Goal: Task Accomplishment & Management: Manage account settings

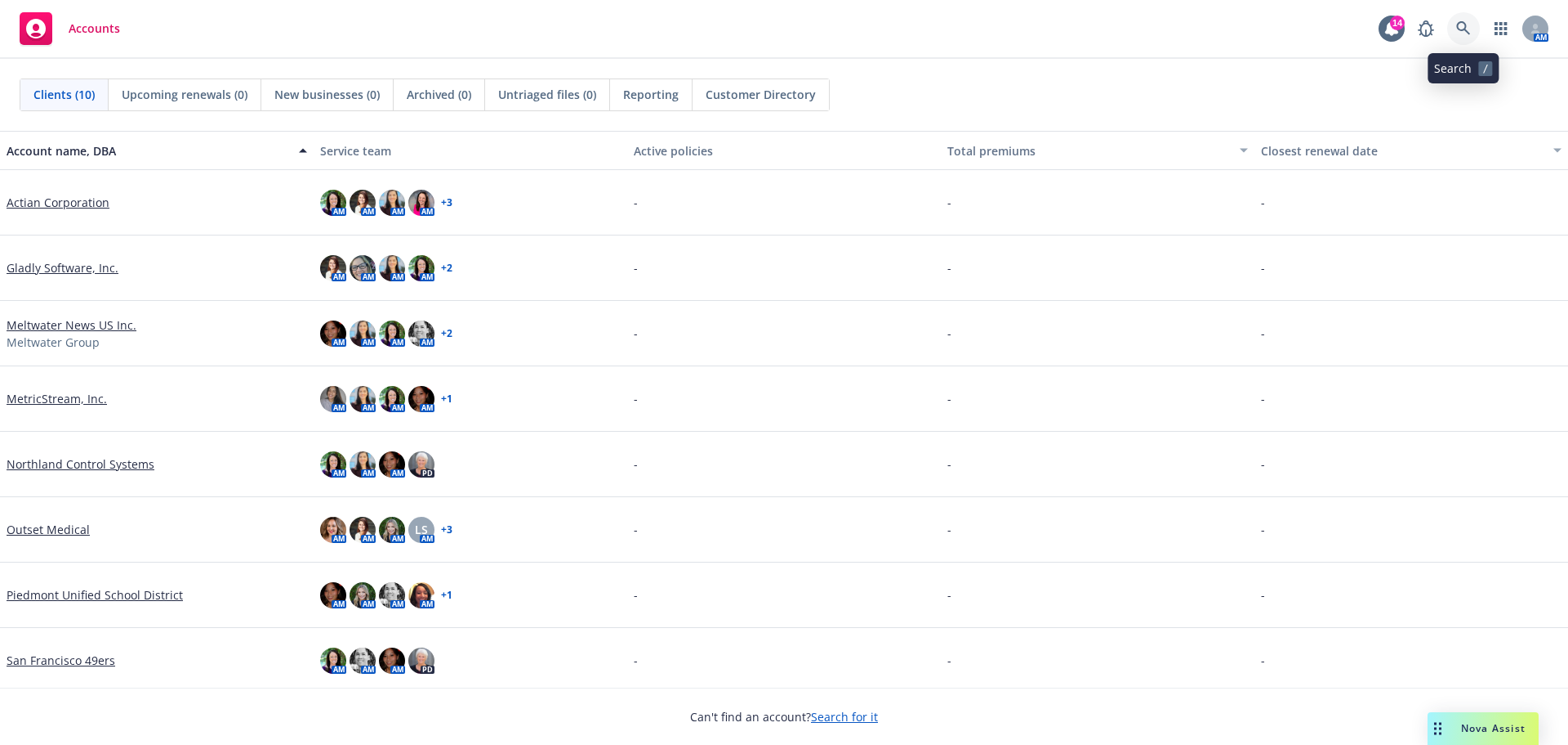
click at [1460, 16] on link at bounding box center [1463, 28] width 33 height 33
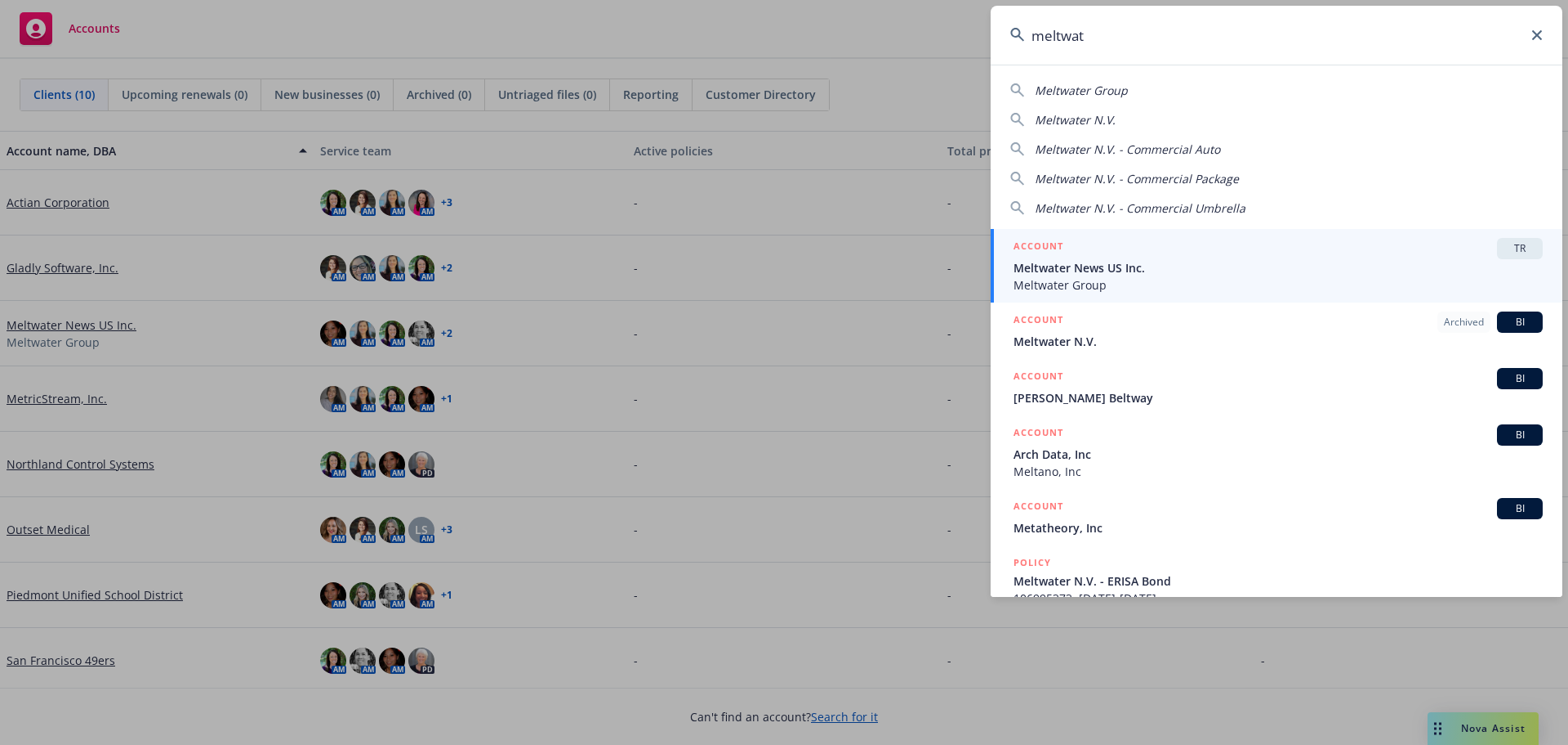
type input "meltwat"
click at [1132, 272] on span "Meltwater News US Inc." at bounding box center [1279, 267] width 529 height 17
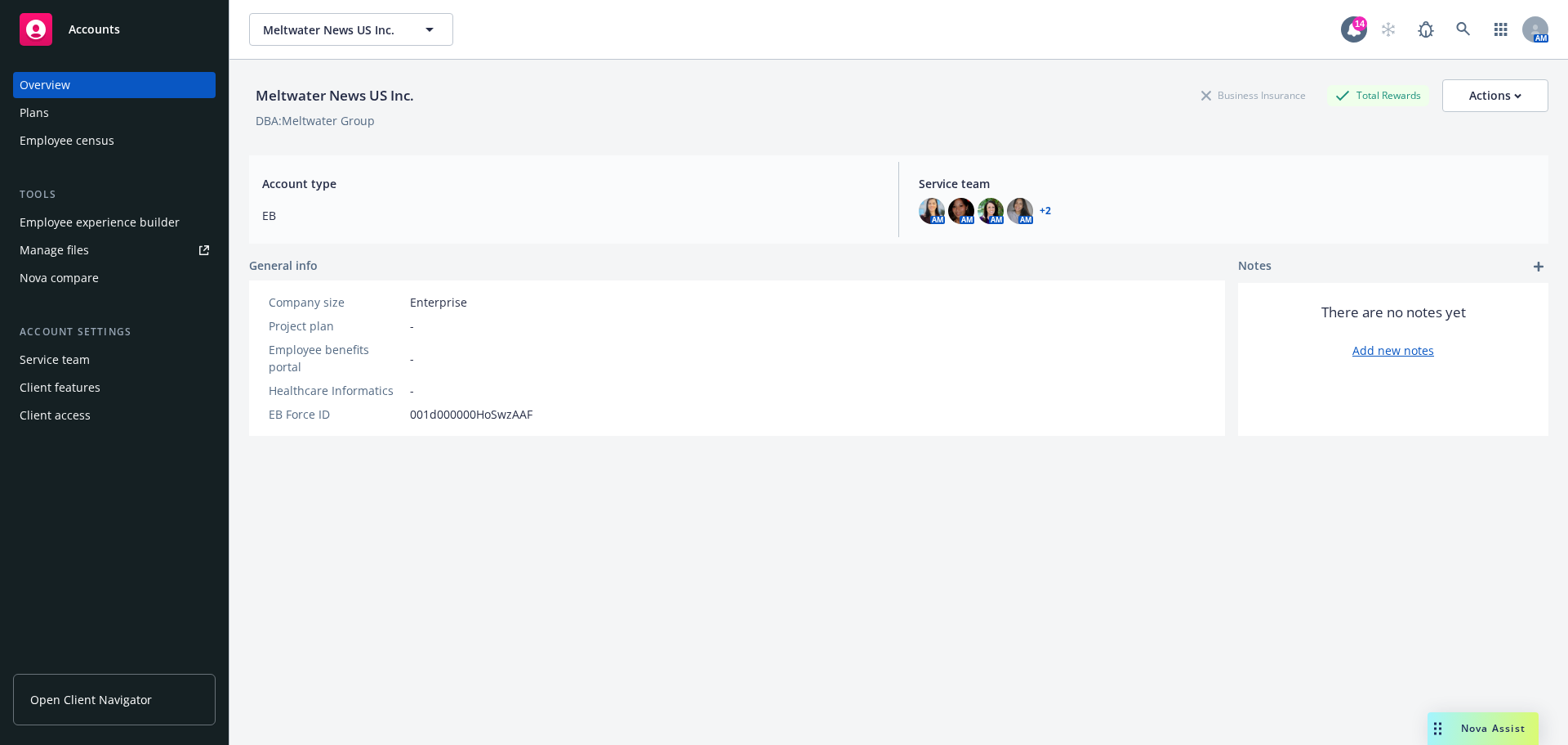
click at [62, 252] on div "Manage files" at bounding box center [55, 250] width 70 height 26
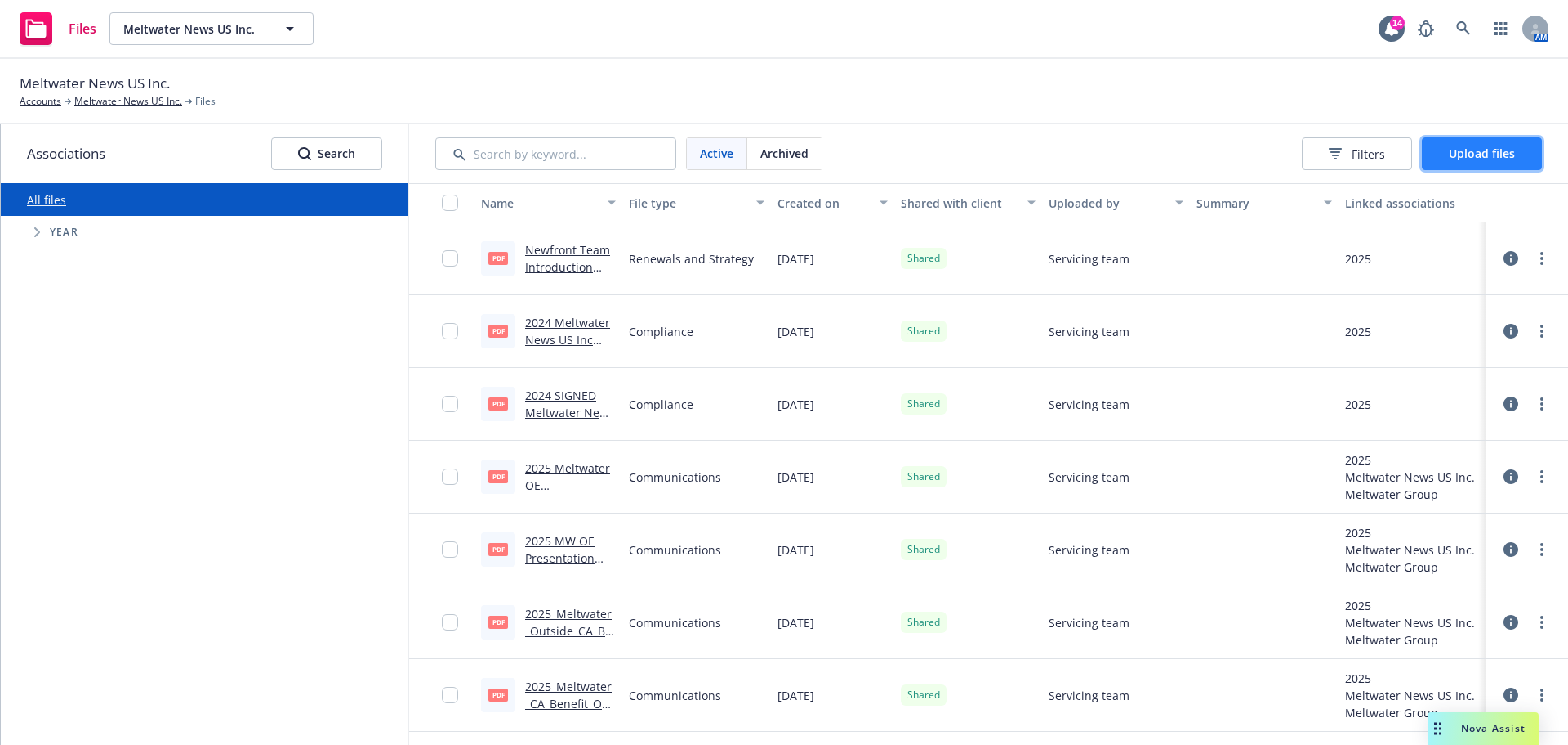
click at [1484, 152] on span "Upload files" at bounding box center [1482, 154] width 66 height 16
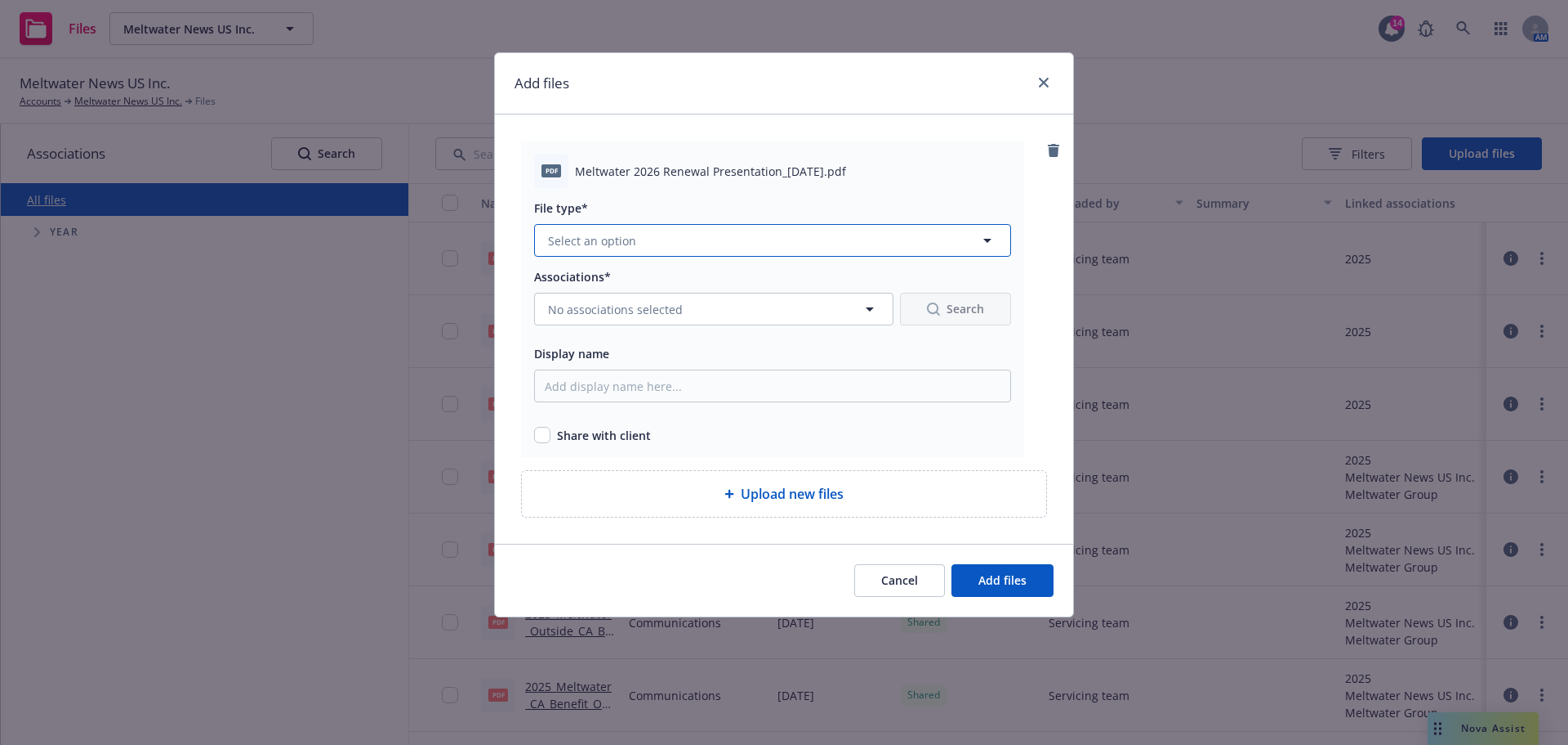
click at [994, 234] on icon "button" at bounding box center [988, 241] width 20 height 20
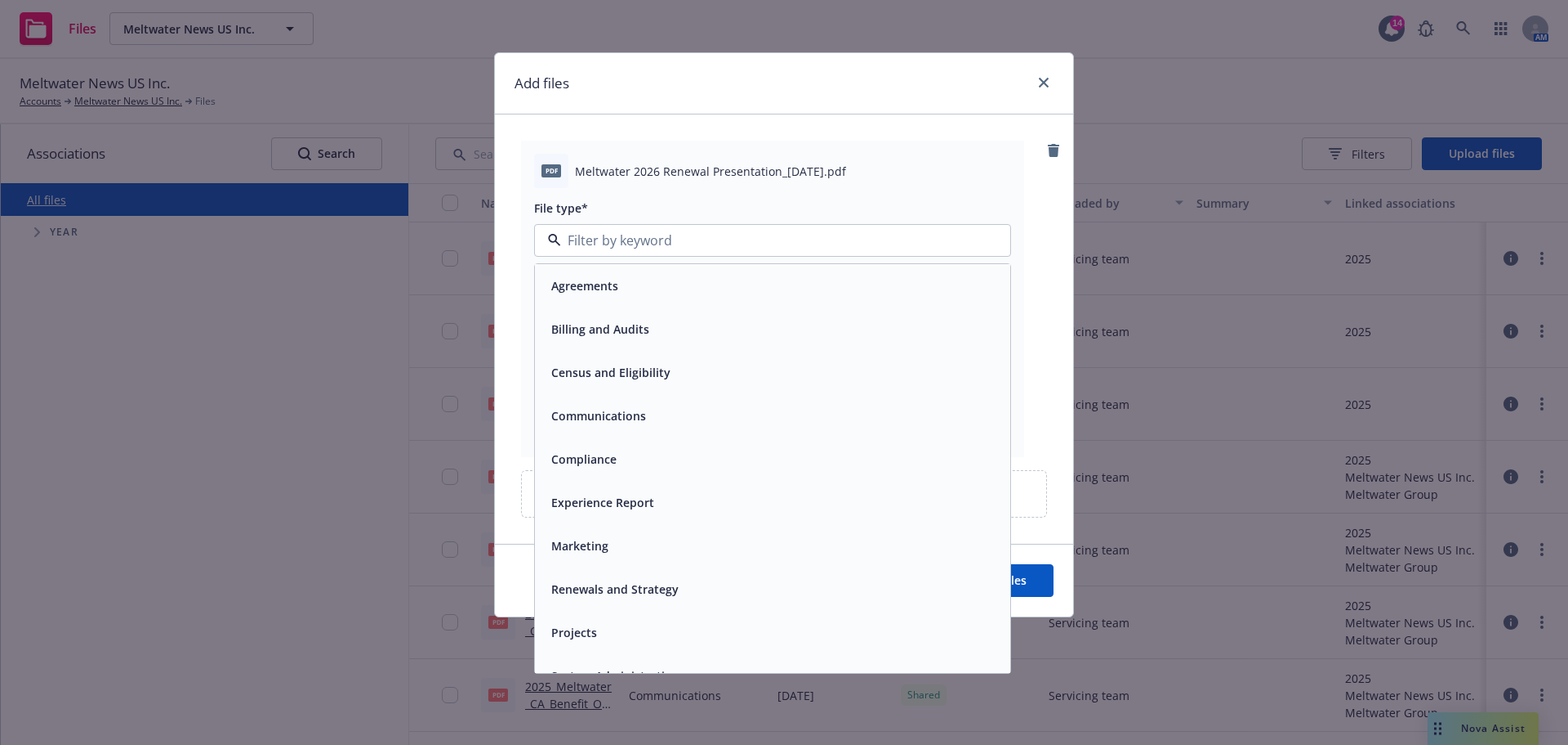
click at [768, 579] on div "Renewals and Strategy" at bounding box center [773, 589] width 456 height 24
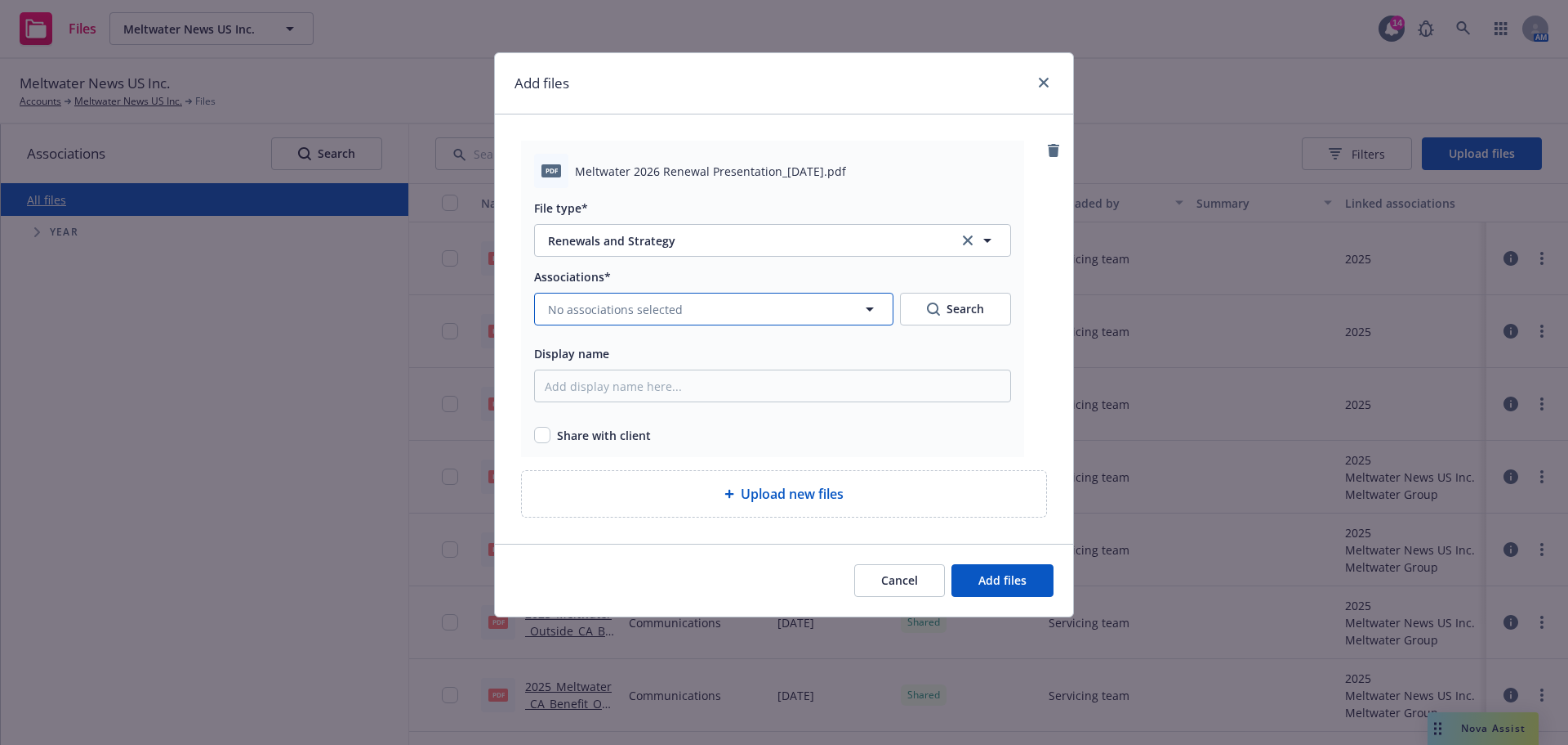
click at [875, 306] on icon "button" at bounding box center [870, 310] width 20 height 20
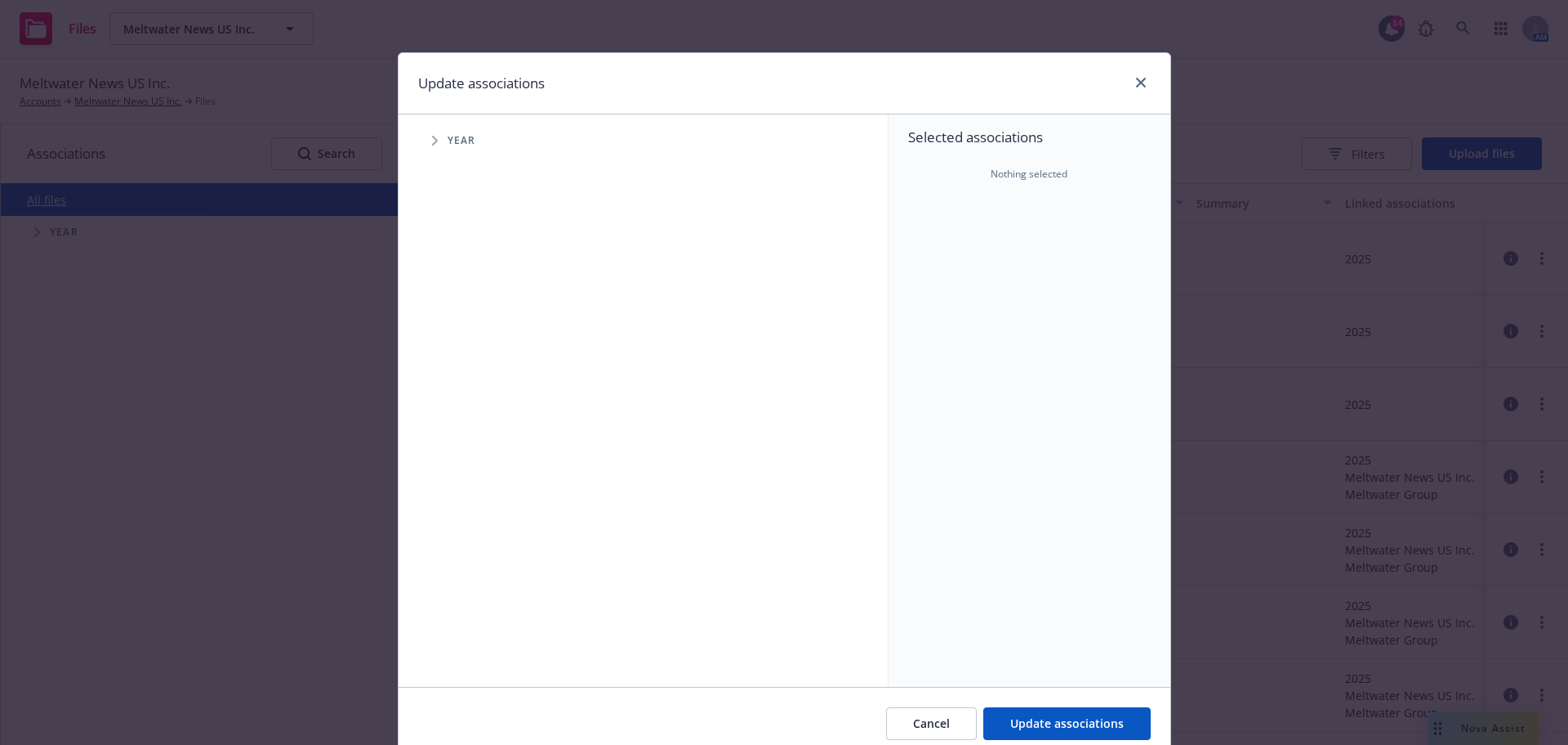
click at [435, 139] on span "Tree Example" at bounding box center [434, 141] width 26 height 26
click at [469, 398] on input "Tree Example" at bounding box center [476, 401] width 16 height 16
checkbox input "true"
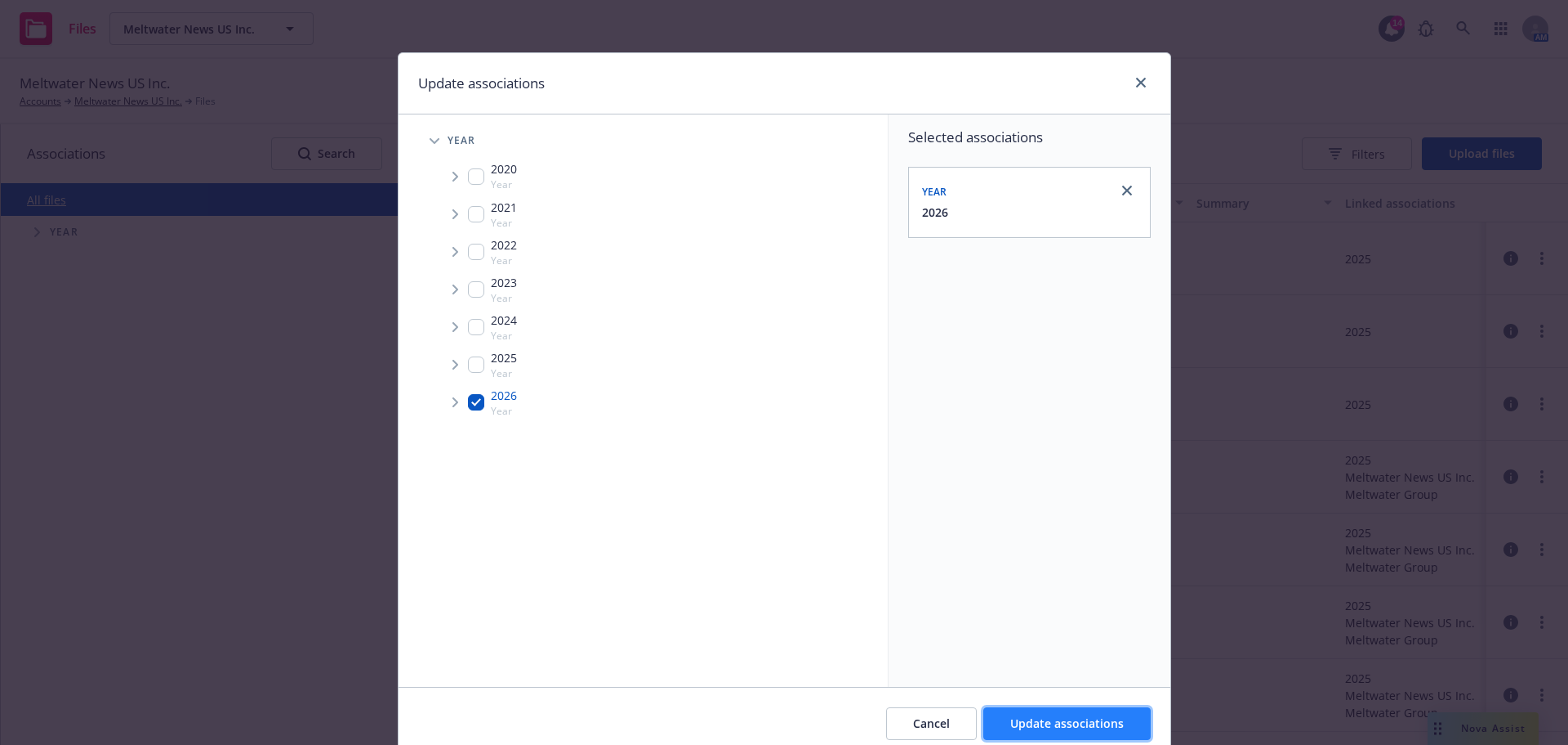
click at [1085, 721] on span "Update associations" at bounding box center [1067, 723] width 114 height 16
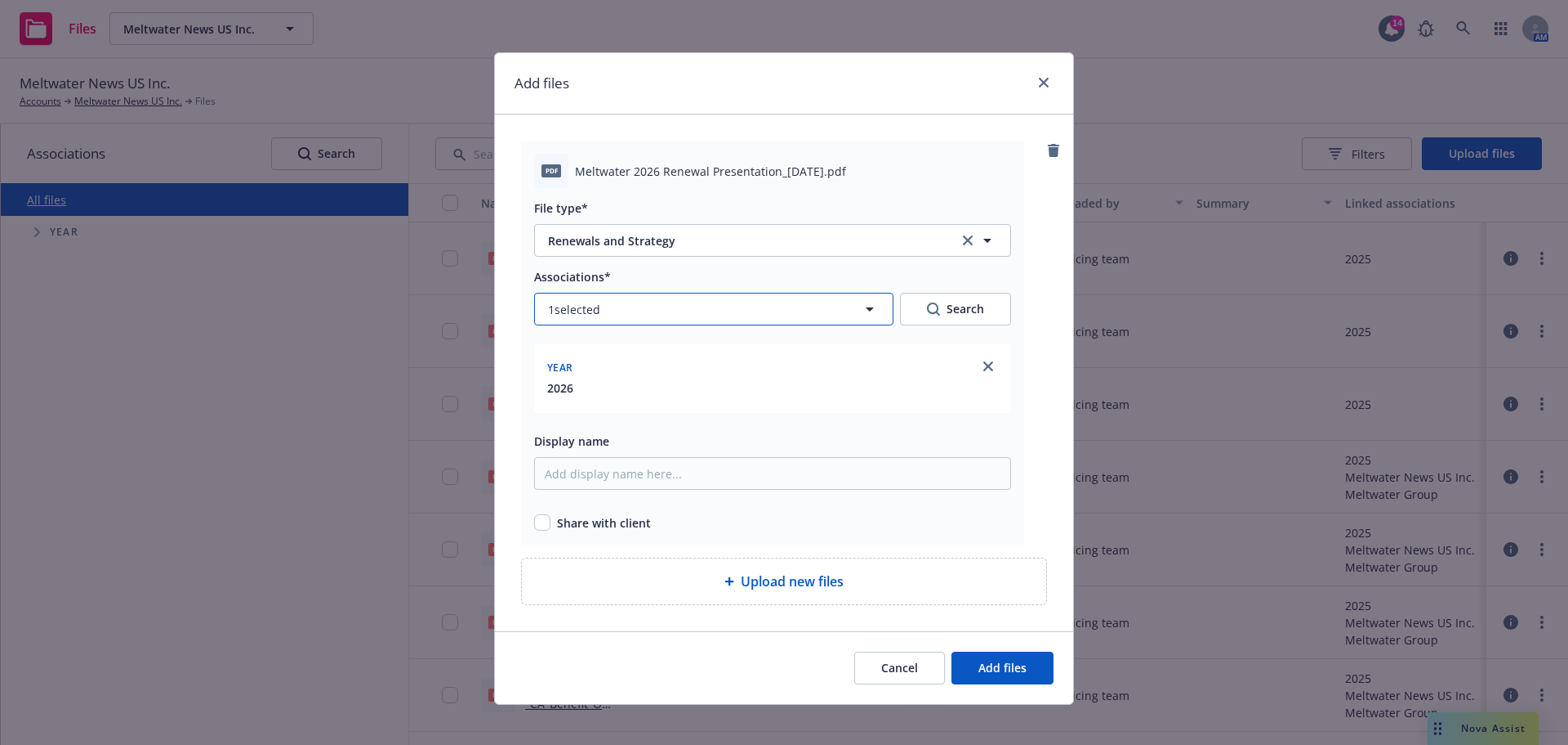
click at [870, 309] on icon "button" at bounding box center [870, 310] width 20 height 20
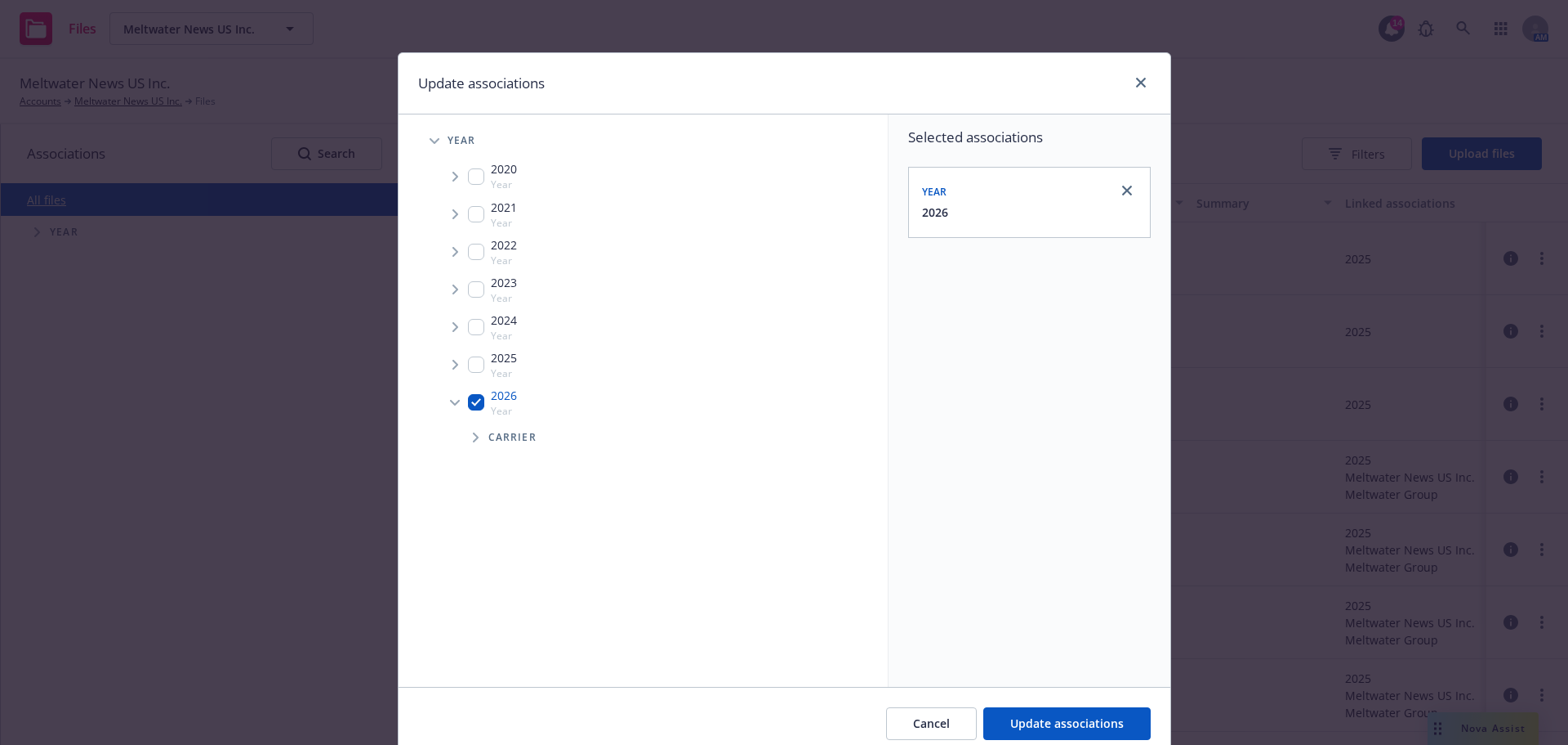
click at [1073, 449] on div "Selected associations Year 2026" at bounding box center [1029, 400] width 281 height 572
click at [1112, 707] on button "Update associations" at bounding box center [1067, 723] width 168 height 33
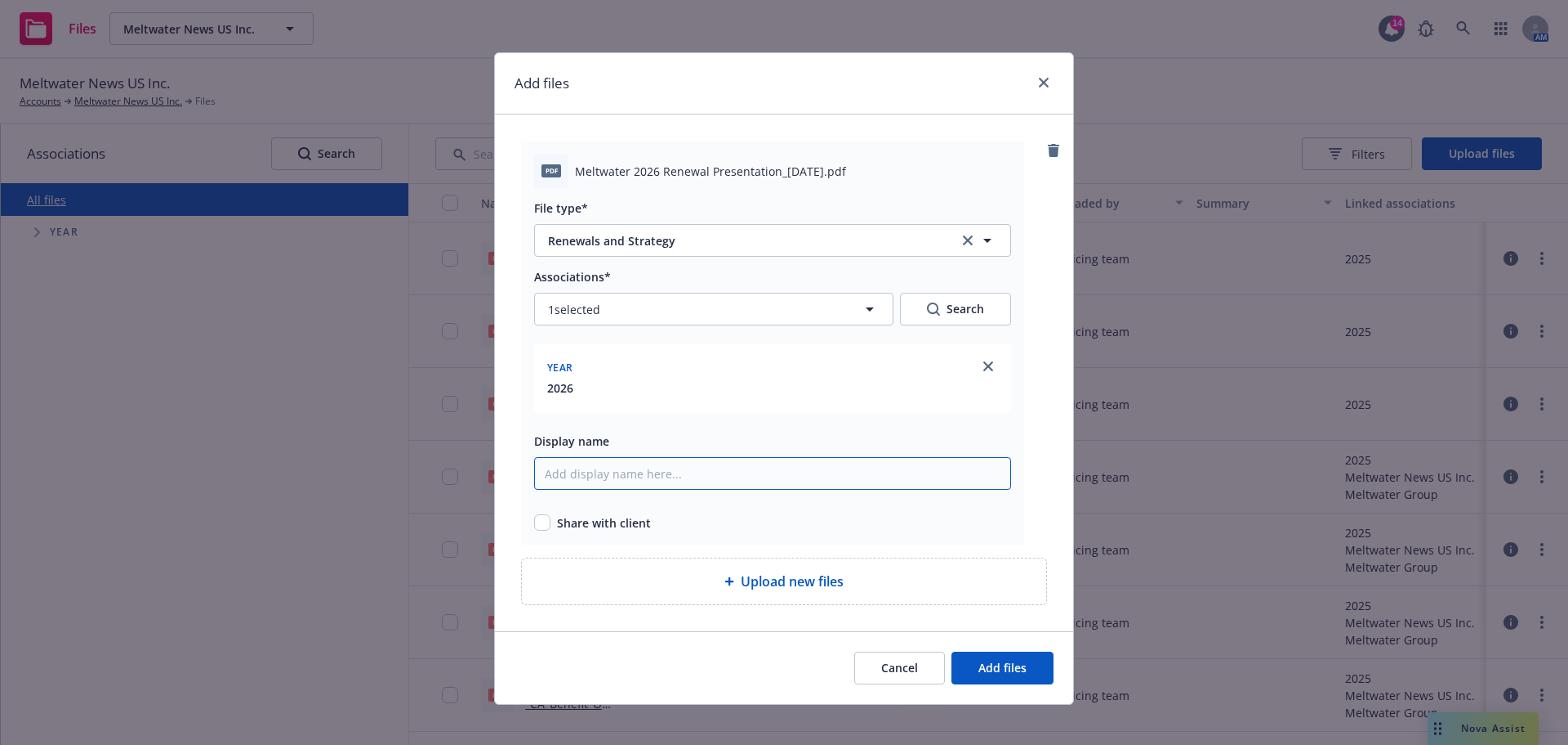
click at [733, 470] on input "Display name" at bounding box center [773, 473] width 477 height 33
drag, startPoint x: 569, startPoint y: 174, endPoint x: 814, endPoint y: 175, distance: 245.0
click at [814, 175] on span "Meltwater 2026 Renewal Presentation_9.22.25.pdf" at bounding box center [711, 171] width 271 height 17
copy span "Meltwater 2026 Renewal Presentation_9.22.25"
click at [788, 473] on input "Display name" at bounding box center [773, 473] width 477 height 33
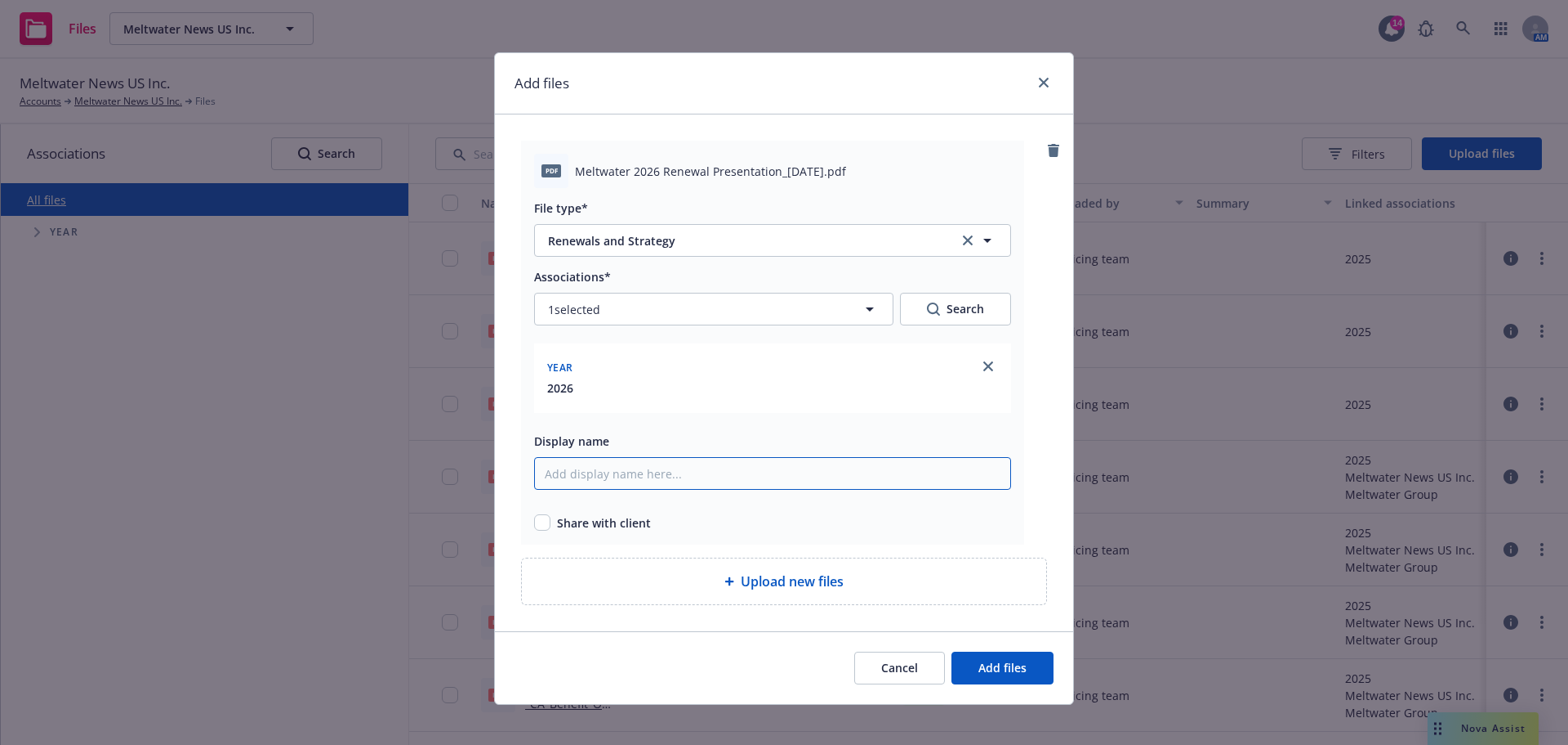
paste input "Meltwater 2026 Renewal Presentation_9.22.25"
type input "Meltwater 2026 Renewal Presentation_9.22.25"
drag, startPoint x: 535, startPoint y: 519, endPoint x: 613, endPoint y: 554, distance: 85.5
click at [536, 518] on input "checkbox" at bounding box center [542, 522] width 16 height 16
checkbox input "true"
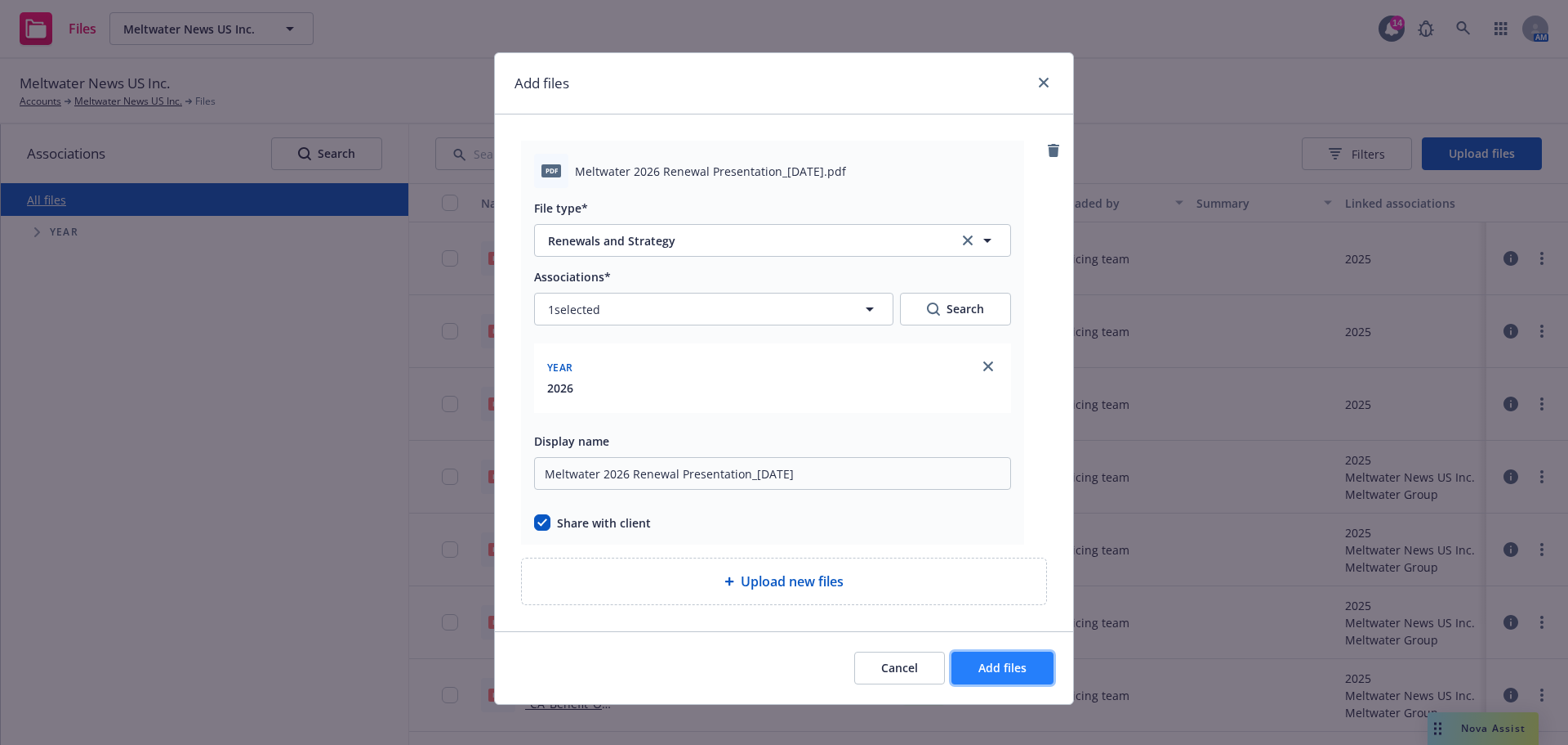
click at [1010, 667] on span "Add files" at bounding box center [1003, 667] width 48 height 16
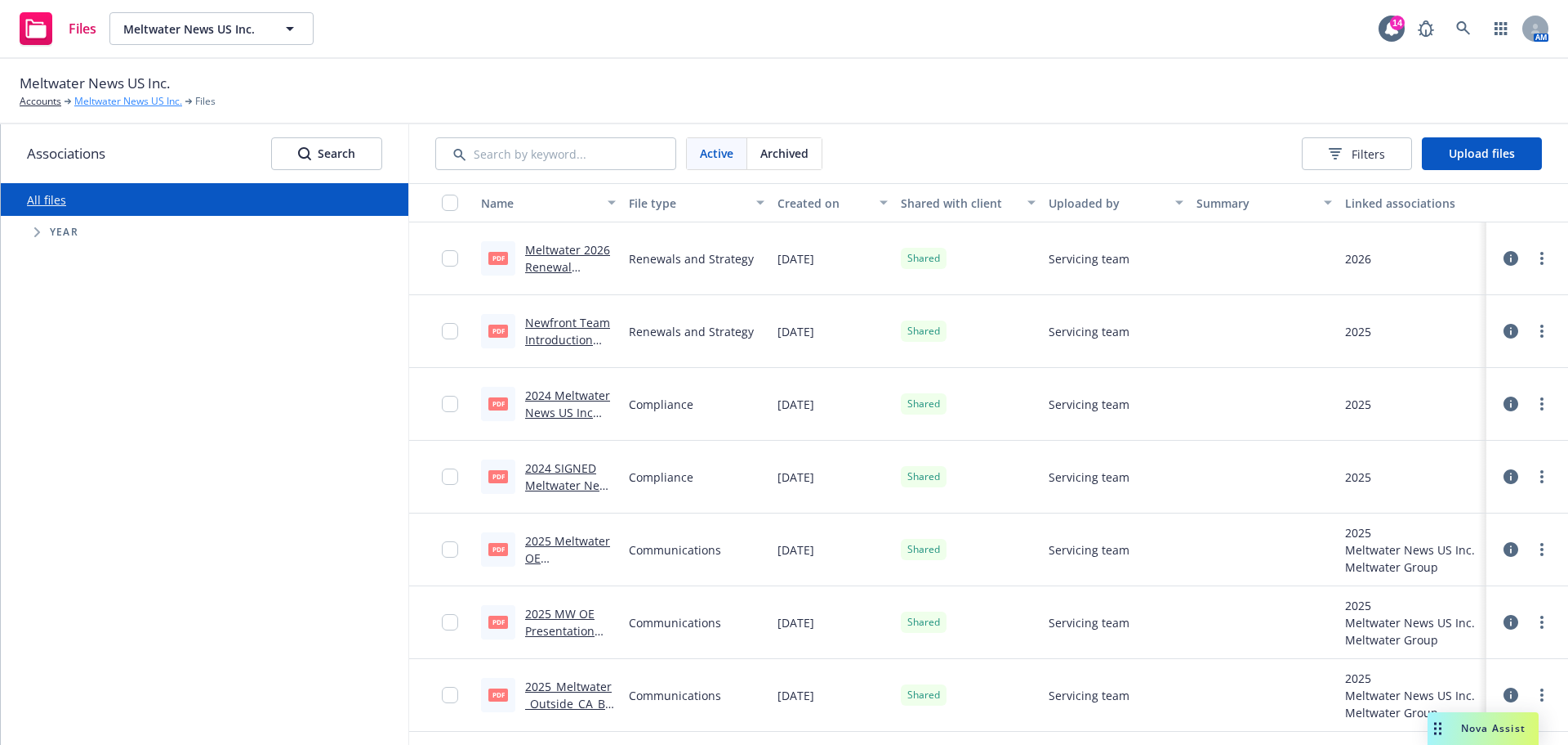
click at [103, 100] on link "Meltwater News US Inc." at bounding box center [128, 101] width 108 height 15
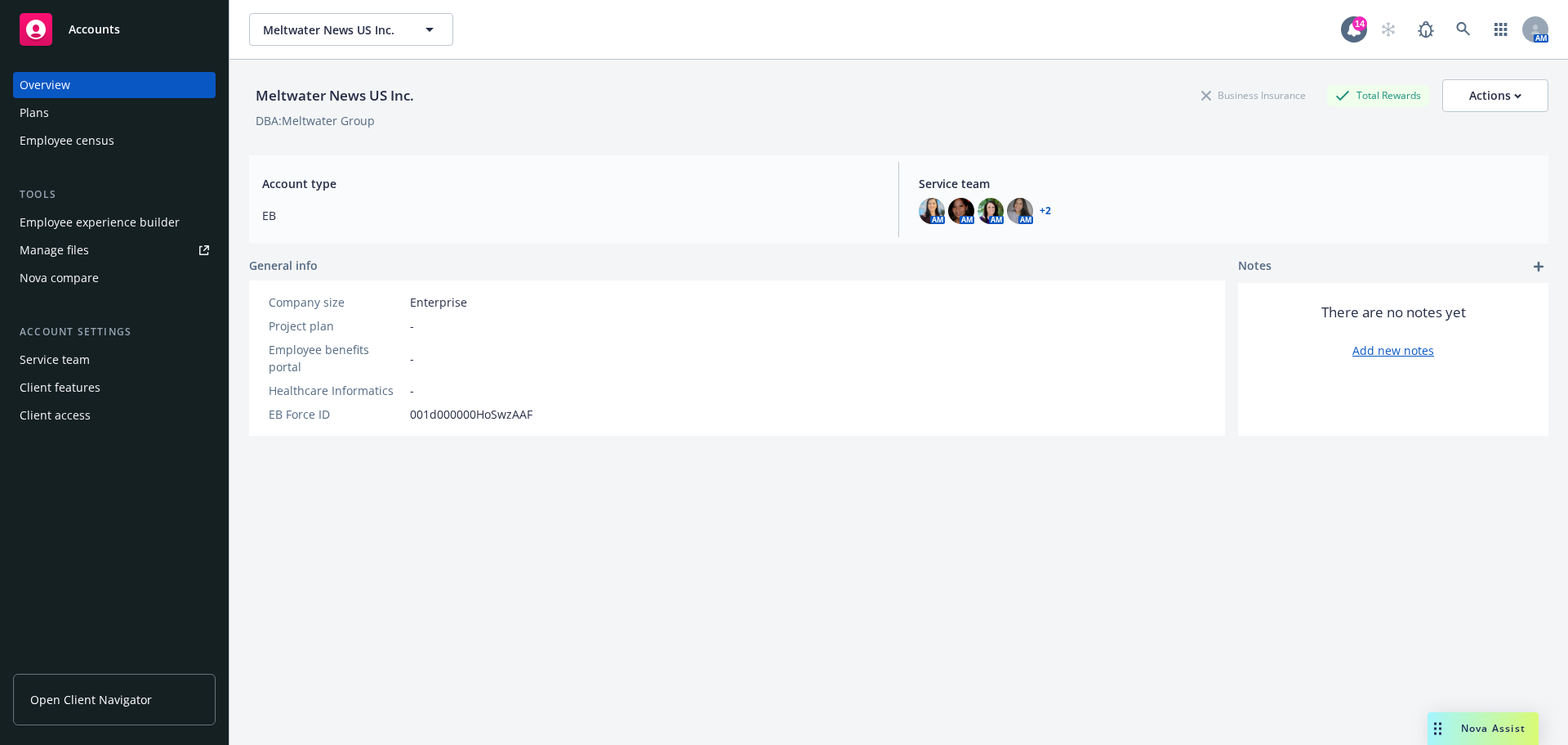
click at [83, 697] on span "Open Client Navigator" at bounding box center [91, 699] width 122 height 17
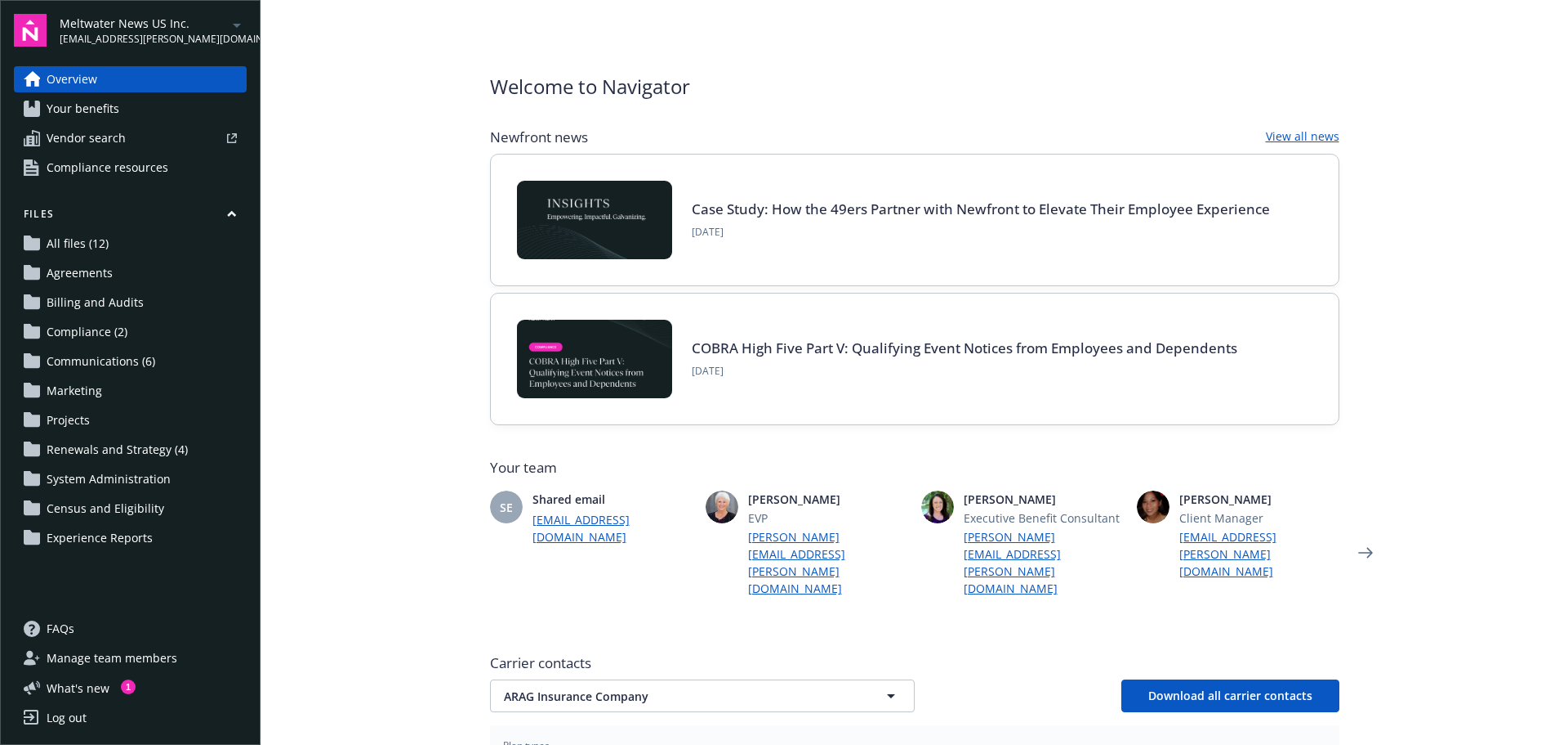
click at [107, 452] on span "Renewals and Strategy (4)" at bounding box center [118, 449] width 142 height 26
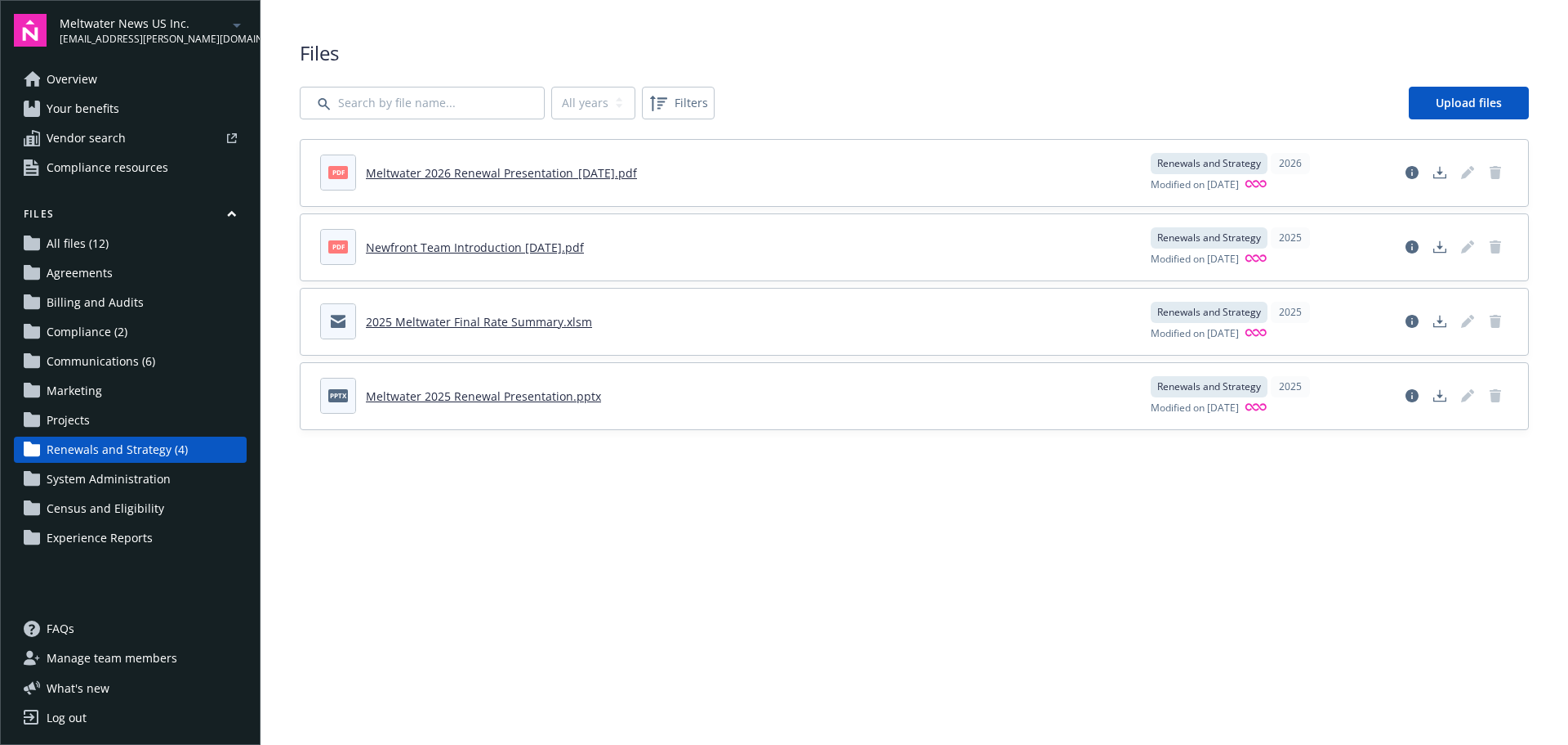
click at [1015, 92] on div "All years 2026 2025 Filters Upload files" at bounding box center [914, 103] width 1230 height 33
click at [933, 101] on div "All years 2026 2025 Filters Upload files" at bounding box center [914, 103] width 1230 height 33
